Goal: Navigation & Orientation: Find specific page/section

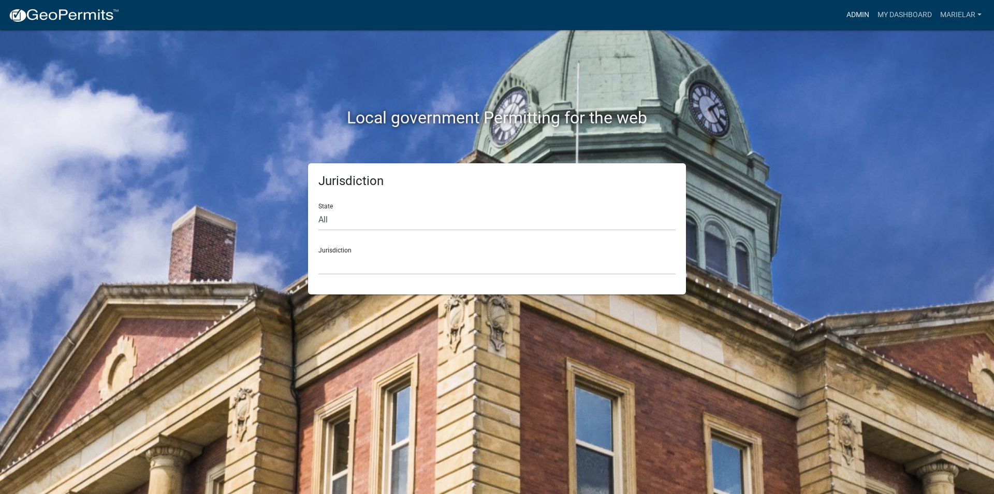
click at [858, 16] on link "Admin" at bounding box center [858, 15] width 31 height 20
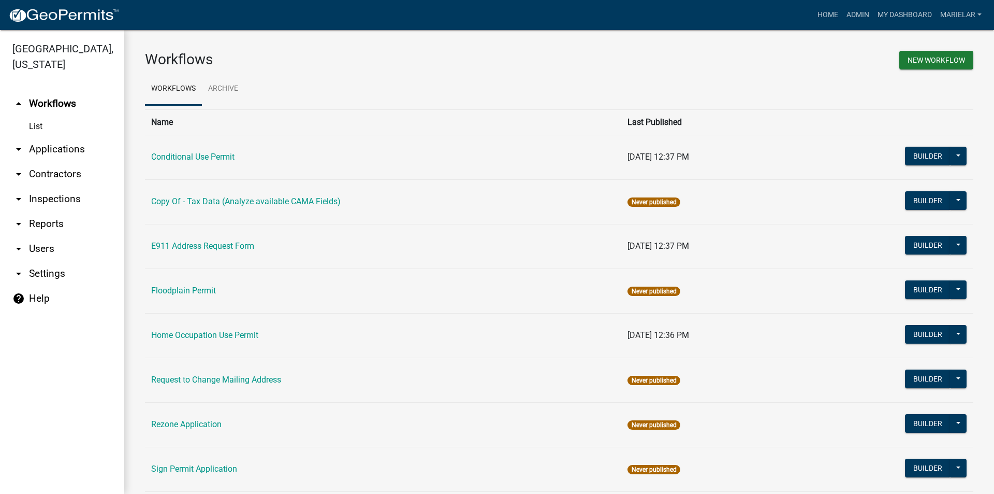
click at [20, 143] on icon "arrow_drop_down" at bounding box center [18, 149] width 12 height 12
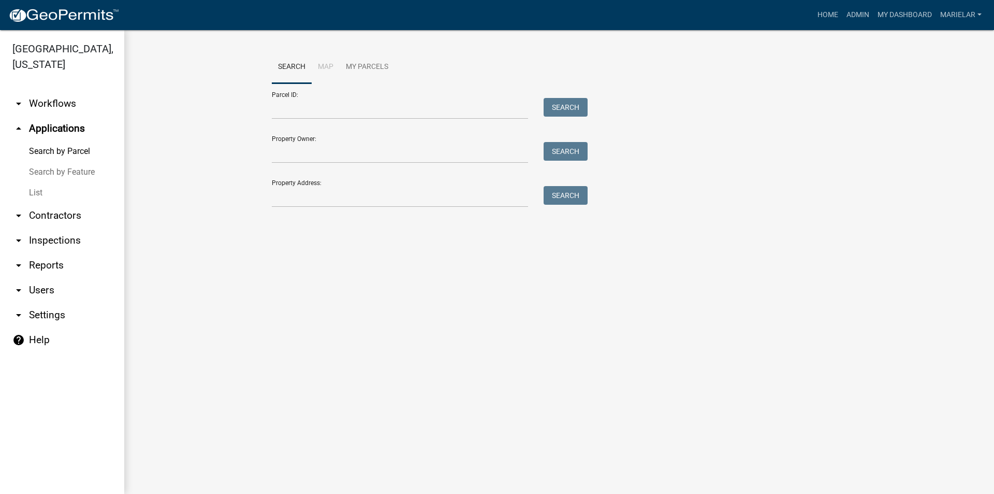
click at [37, 182] on link "List" at bounding box center [62, 192] width 124 height 21
